Goal: Information Seeking & Learning: Find specific fact

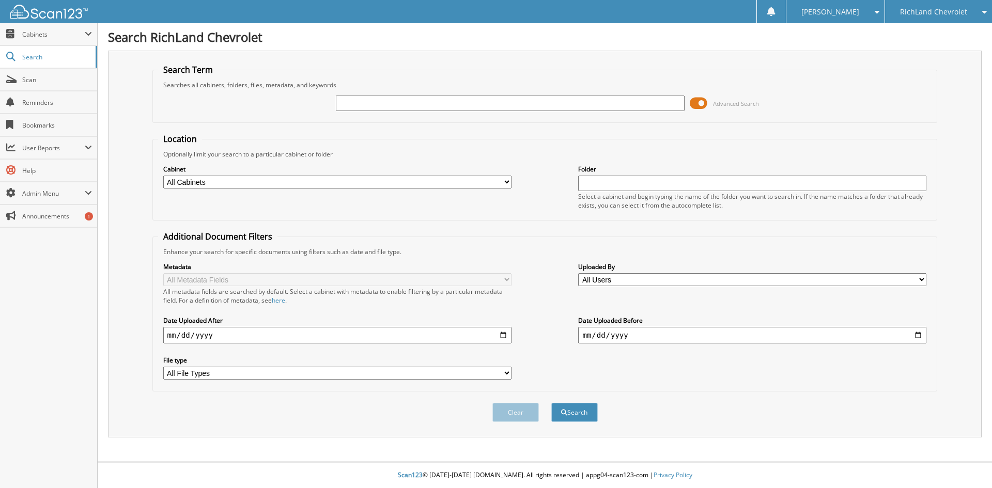
click at [383, 105] on input "text" at bounding box center [510, 103] width 348 height 15
drag, startPoint x: 383, startPoint y: 105, endPoint x: 388, endPoint y: 103, distance: 5.6
paste input "26CS0753B"
type input "26CS0753B"
click at [551, 403] on button "Search" at bounding box center [574, 412] width 46 height 19
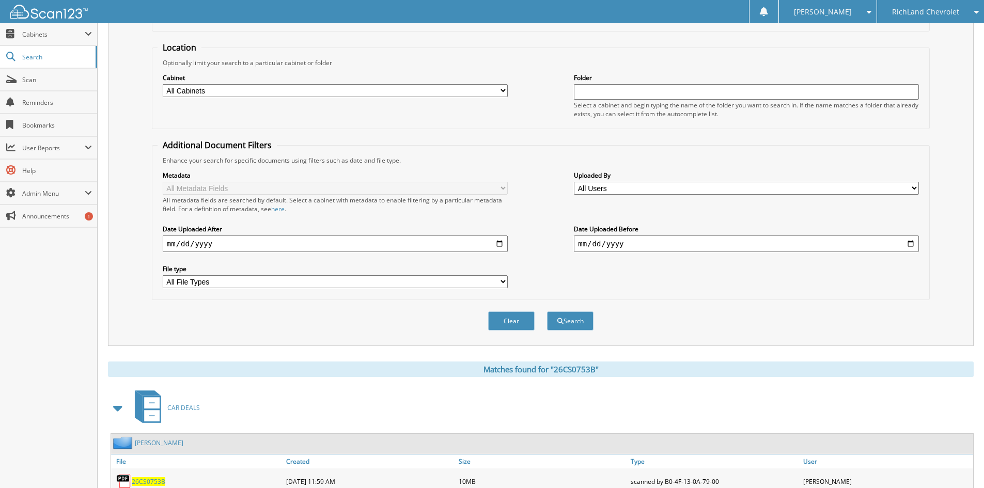
scroll to position [147, 0]
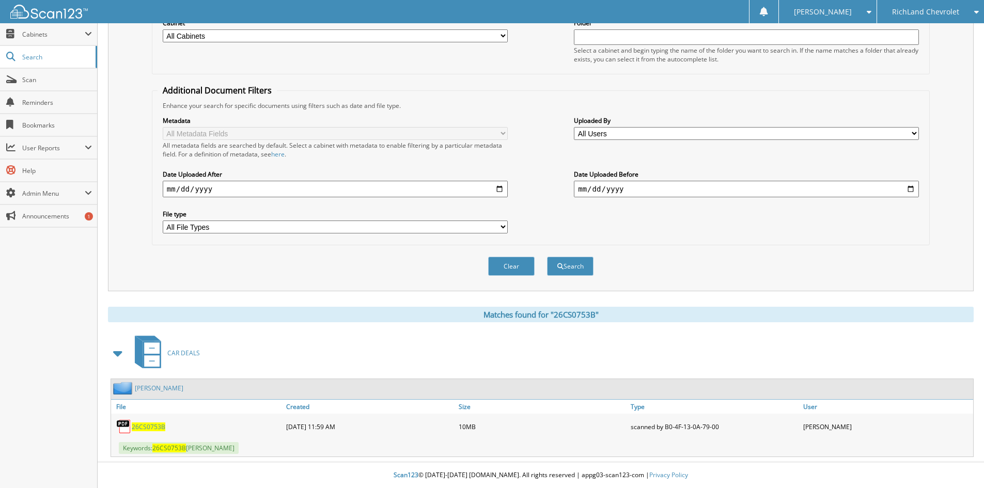
drag, startPoint x: 142, startPoint y: 426, endPoint x: 88, endPoint y: 428, distance: 53.8
click at [142, 426] on span "26CS0753B" at bounding box center [149, 427] width 34 height 9
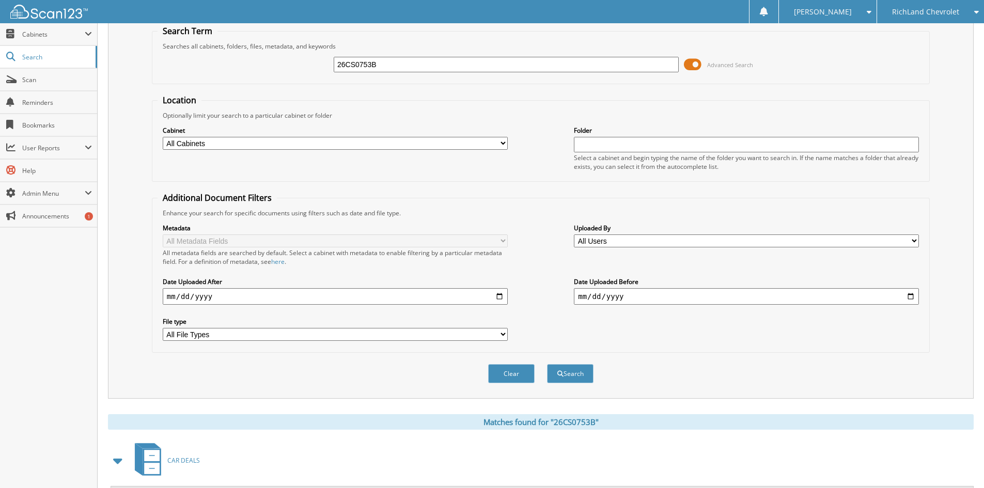
scroll to position [0, 0]
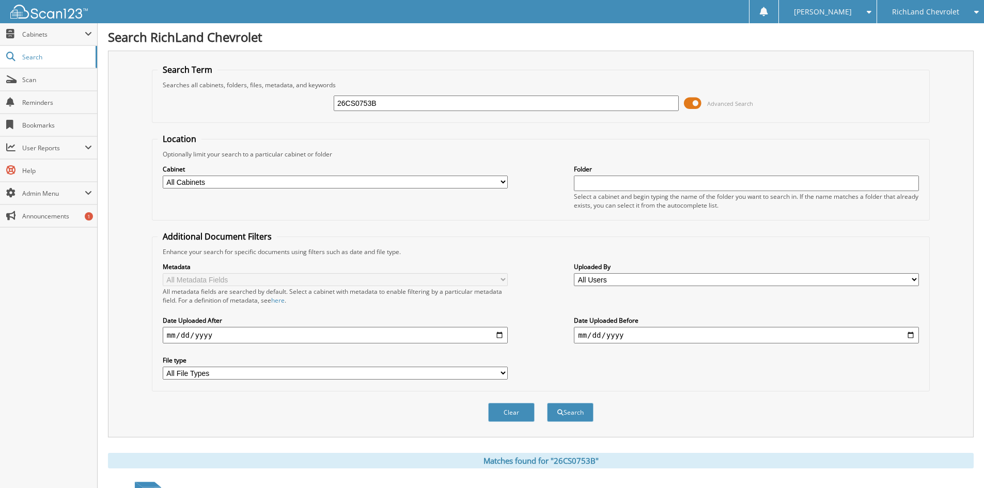
click at [381, 98] on input "26CS0753B" at bounding box center [506, 103] width 345 height 15
paste input "25GS0675A"
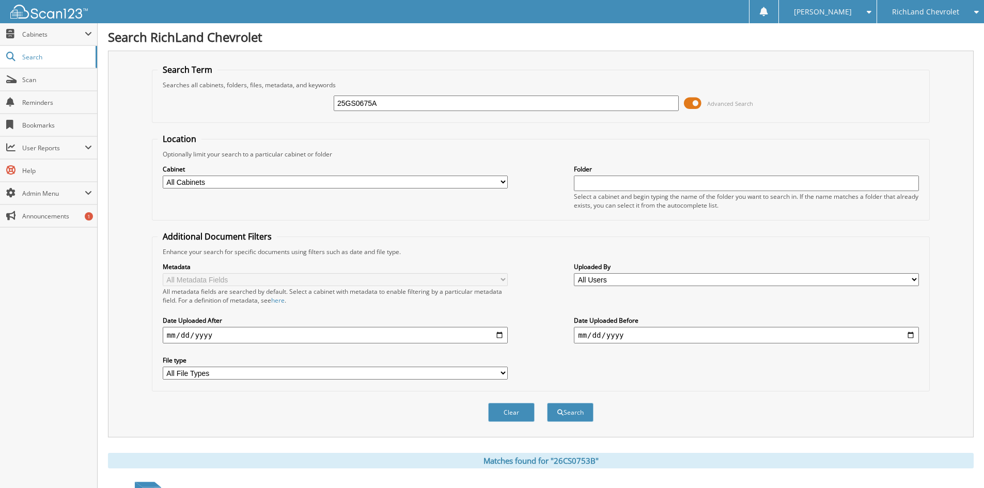
type input "25GS0675A"
click at [547, 403] on button "Search" at bounding box center [570, 412] width 46 height 19
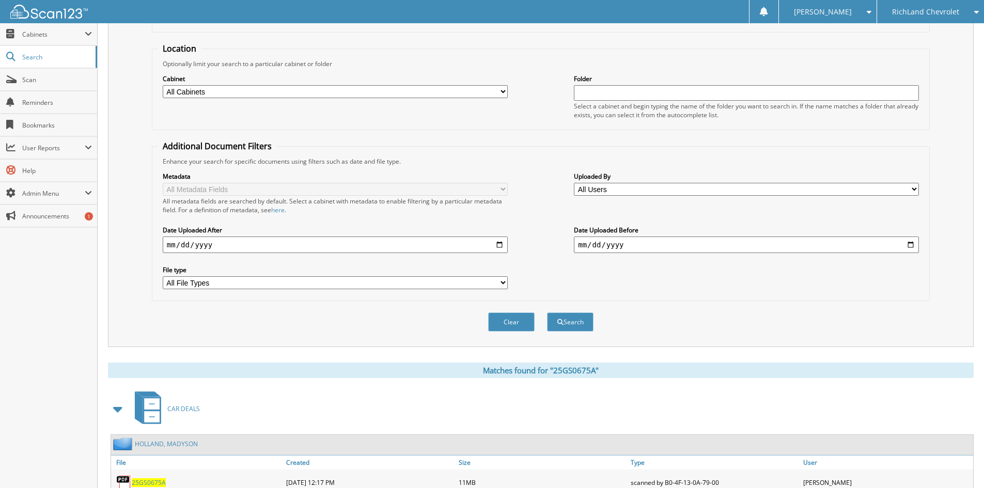
scroll to position [147, 0]
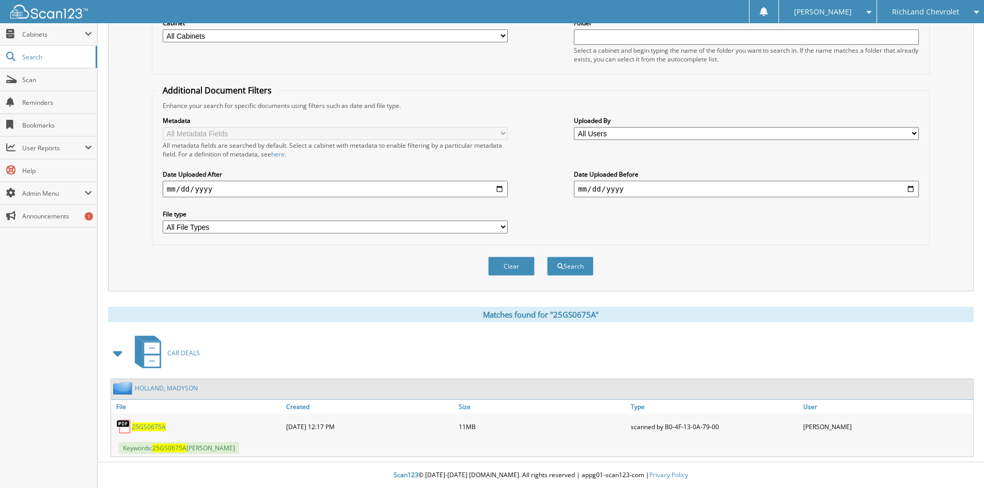
drag, startPoint x: 157, startPoint y: 423, endPoint x: 172, endPoint y: 415, distance: 16.9
click at [157, 423] on span "25GS0675A" at bounding box center [149, 427] width 34 height 9
